Goal: Information Seeking & Learning: Learn about a topic

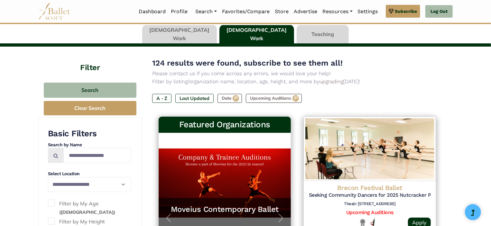
scroll to position [45, 0]
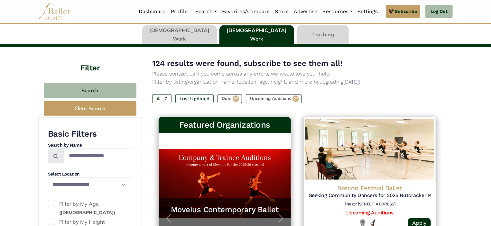
click at [205, 32] on link at bounding box center [179, 34] width 75 height 18
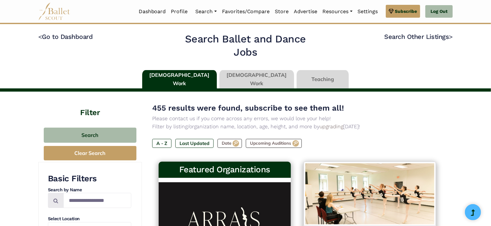
click at [303, 74] on link at bounding box center [322, 79] width 52 height 18
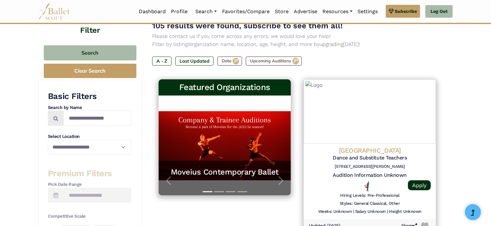
scroll to position [83, 0]
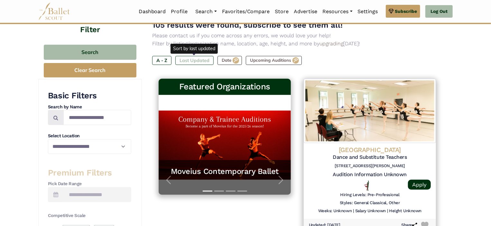
click at [207, 63] on label "Last Updated" at bounding box center [194, 60] width 38 height 9
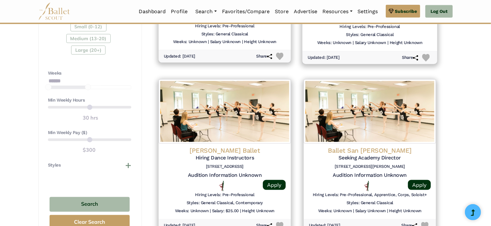
scroll to position [420, 0]
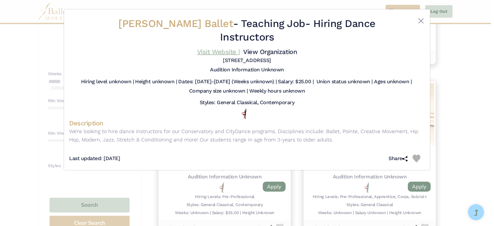
click at [214, 48] on link "Visit Website |" at bounding box center [218, 52] width 43 height 8
click at [417, 21] on button "Close" at bounding box center [421, 21] width 8 height 8
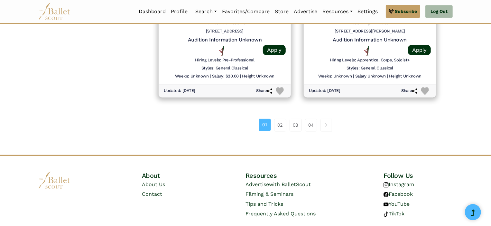
scroll to position [900, 0]
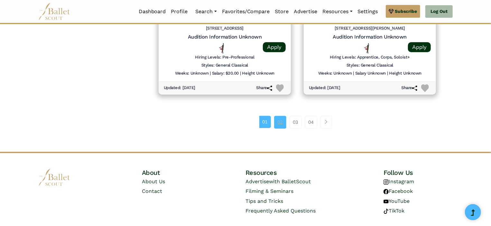
click at [278, 123] on link "02" at bounding box center [280, 122] width 12 height 13
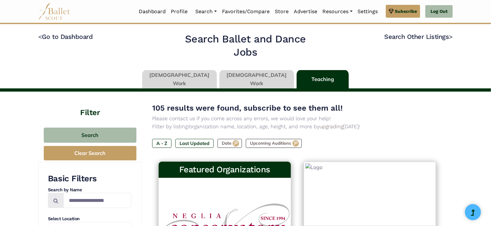
type input "******"
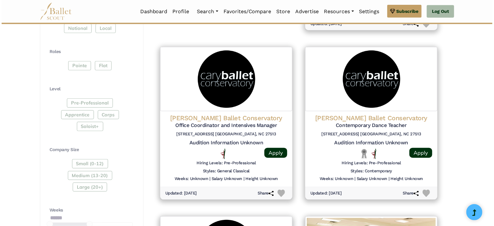
scroll to position [285, 0]
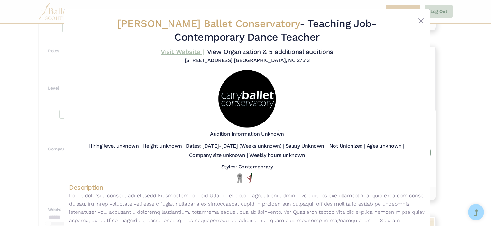
click at [192, 49] on link "Visit Website |" at bounding box center [182, 52] width 43 height 8
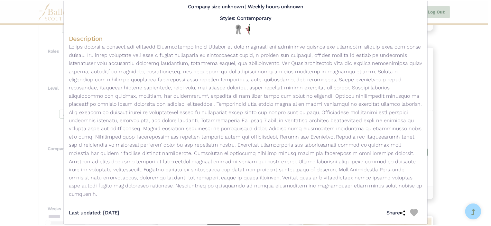
scroll to position [0, 0]
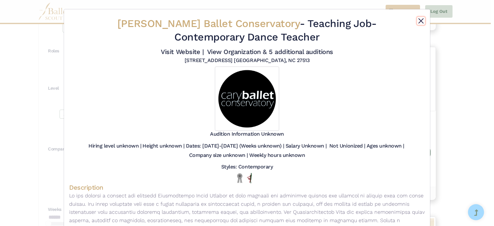
click at [418, 23] on button "Close" at bounding box center [421, 21] width 8 height 8
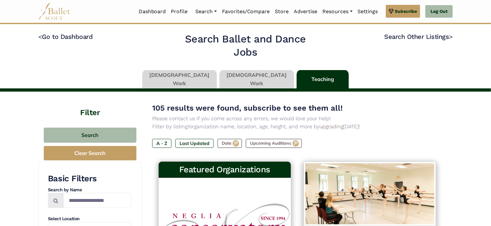
click at [256, 82] on link at bounding box center [256, 79] width 75 height 18
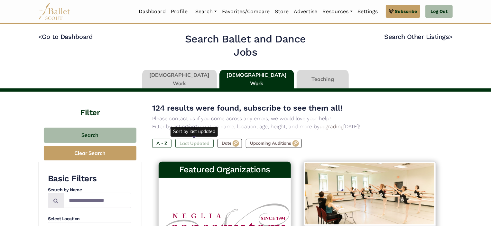
click at [201, 142] on label "Last Updated" at bounding box center [194, 143] width 38 height 9
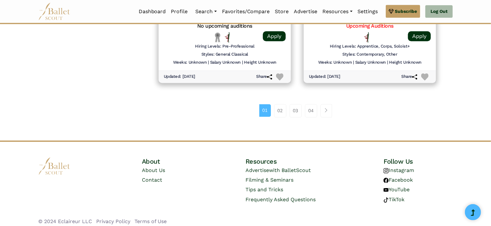
scroll to position [913, 0]
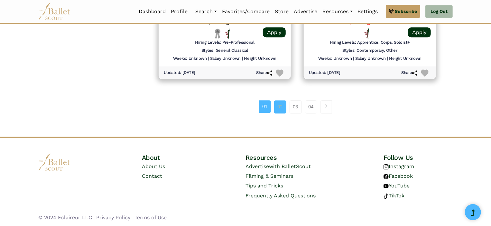
click at [281, 108] on link "02" at bounding box center [280, 106] width 12 height 13
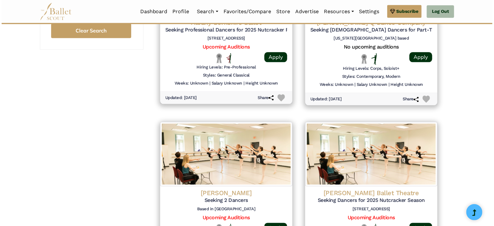
scroll to position [675, 0]
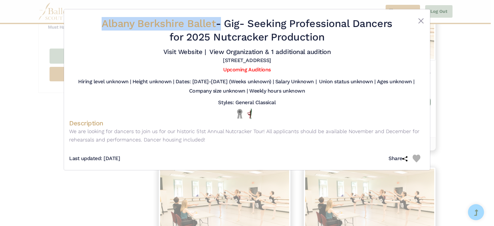
drag, startPoint x: 214, startPoint y: 23, endPoint x: 98, endPoint y: 19, distance: 116.4
click at [100, 26] on h2 "Albany Berkshire Ballet - Gig - Seeking Professional Dancers for 2025 Nutcracke…" at bounding box center [247, 30] width 296 height 27
copy h2 "Albany Berkshire Ballet"
click at [184, 50] on link "Visit Website |" at bounding box center [184, 52] width 43 height 8
